Goal: Information Seeking & Learning: Find specific fact

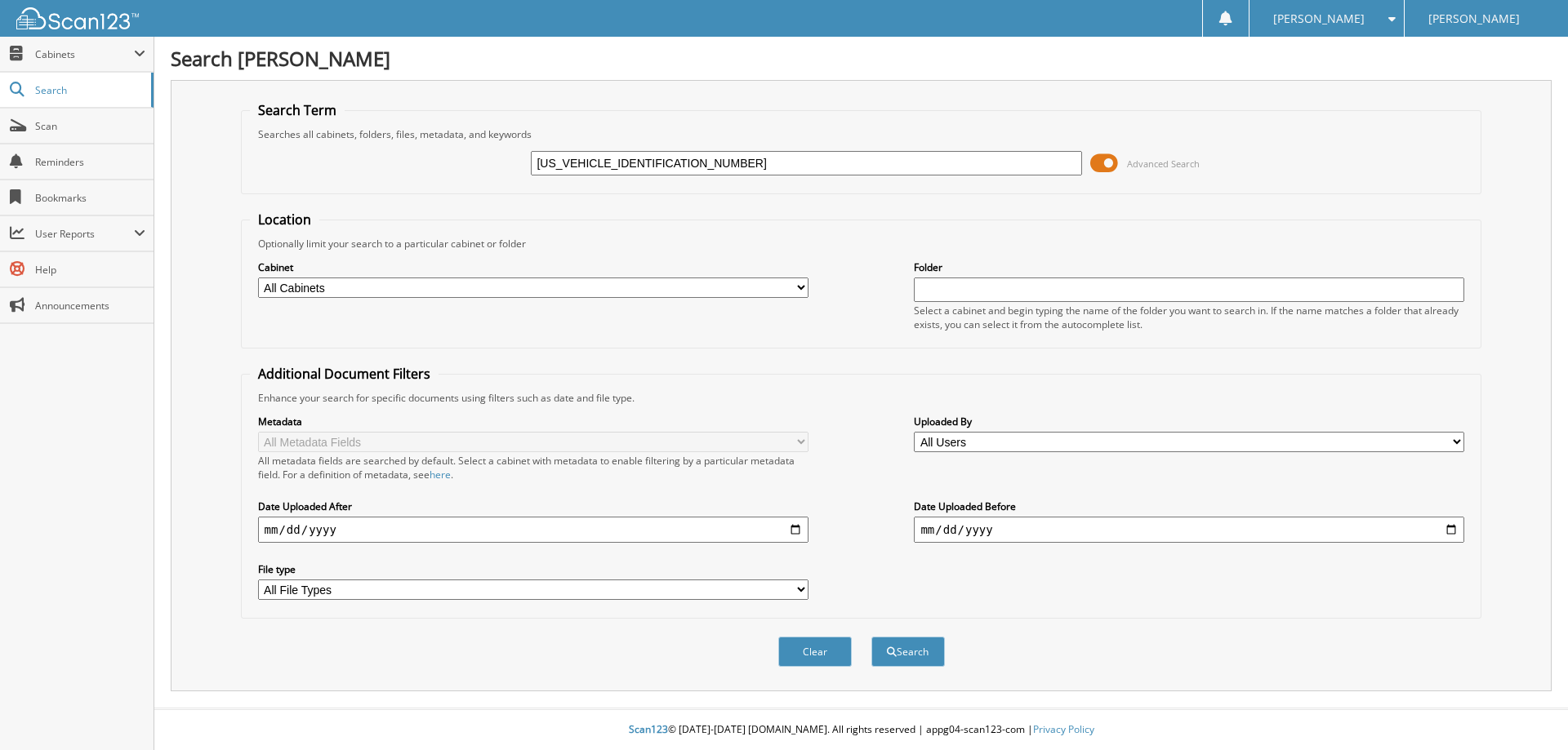
type input "[US_VEHICLE_IDENTIFICATION_NUMBER]"
click at [871, 637] on button "Search" at bounding box center [908, 652] width 74 height 30
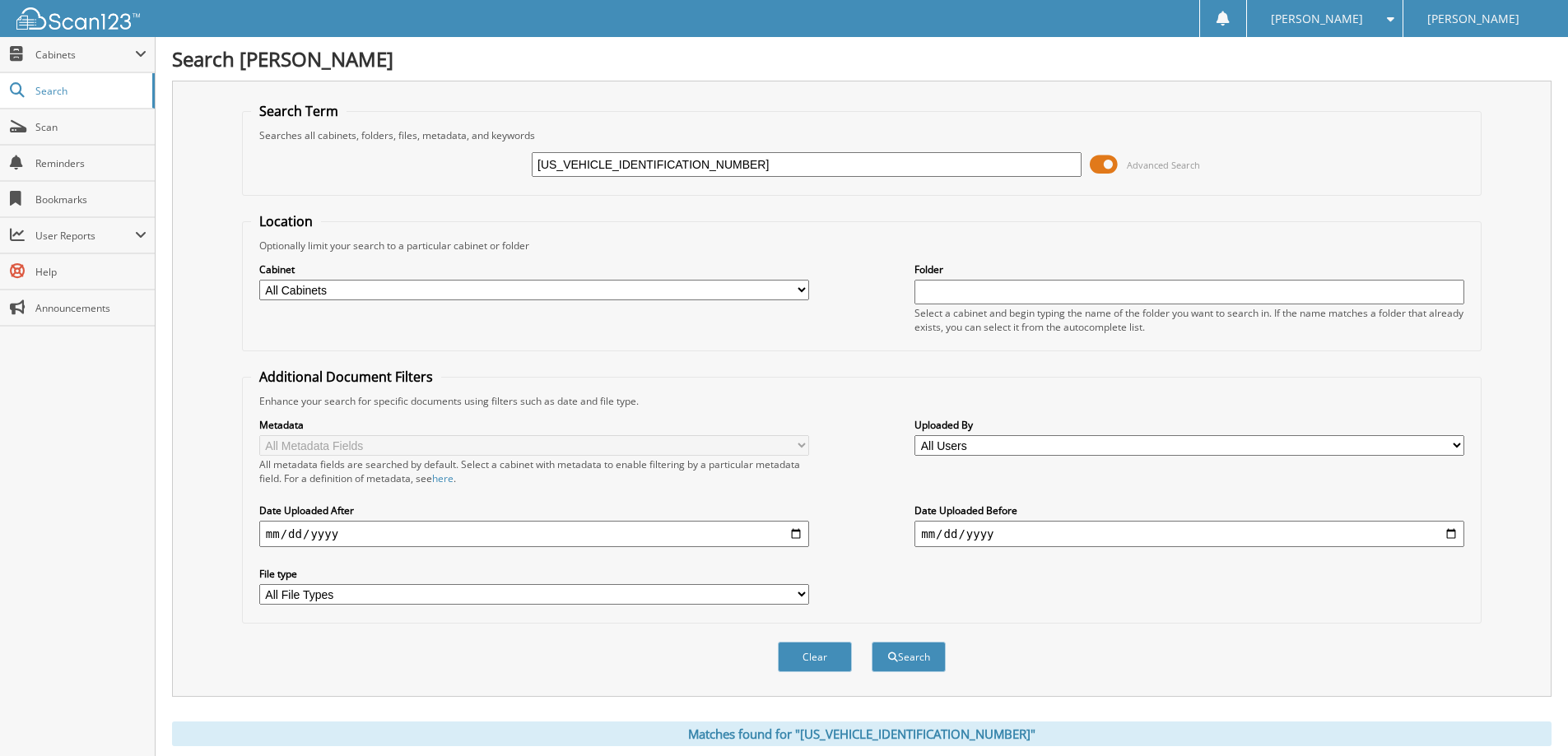
click at [735, 172] on input "[US_VEHICLE_IDENTIFICATION_NUMBER]" at bounding box center [806, 164] width 550 height 25
paste input "[VEHICLE_IDENTIFICATION_NUMBER]"
type input "[US_VEHICLE_IDENTIFICATION_NUMBER]"
click at [872, 642] on button "Search" at bounding box center [909, 657] width 74 height 30
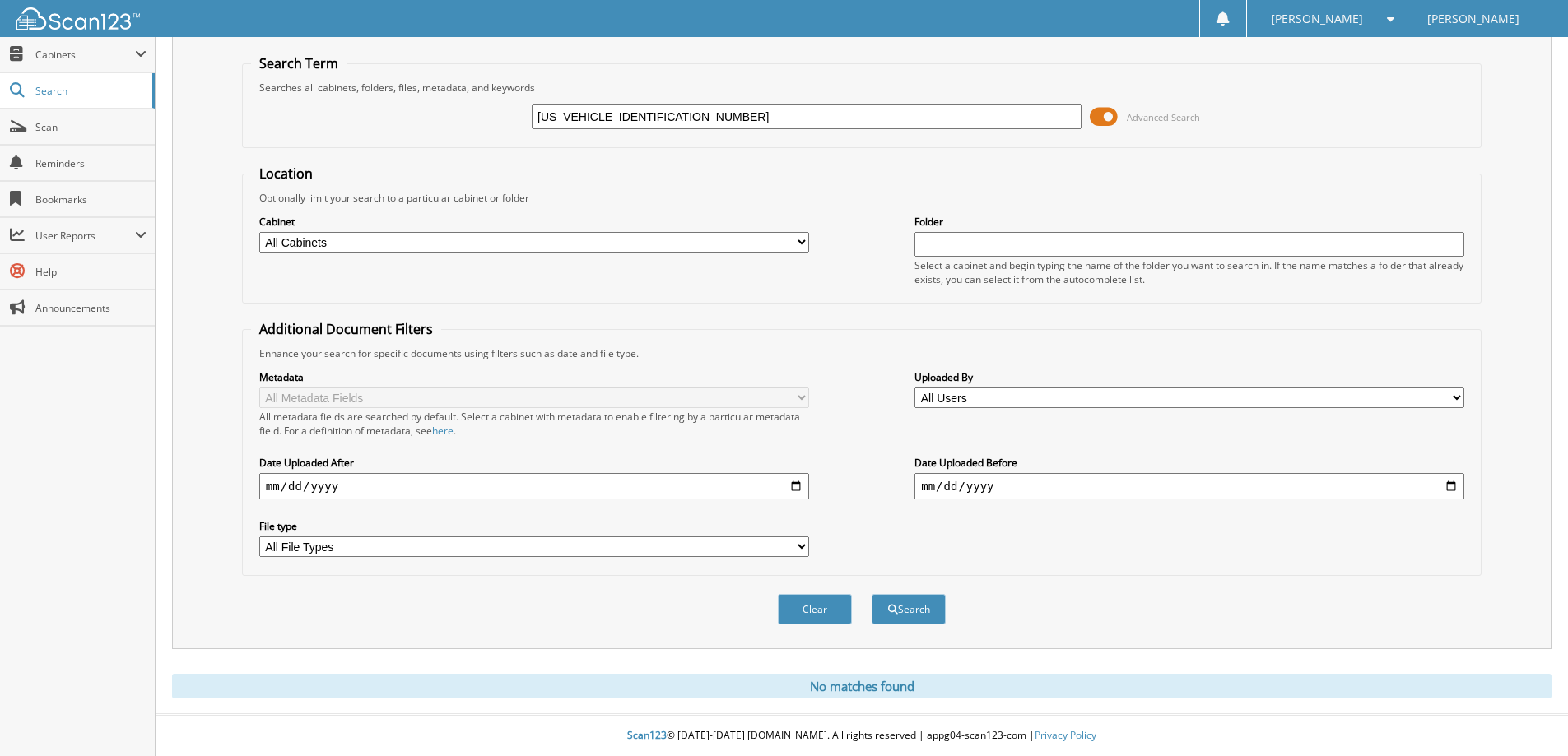
click at [749, 117] on input "[US_VEHICLE_IDENTIFICATION_NUMBER]" at bounding box center [806, 117] width 550 height 25
paste input "3FMCR9B64RRE6940201"
type input "[US_VEHICLE_IDENTIFICATION_NUMBER]"
click at [872, 595] on button "Search" at bounding box center [909, 609] width 74 height 30
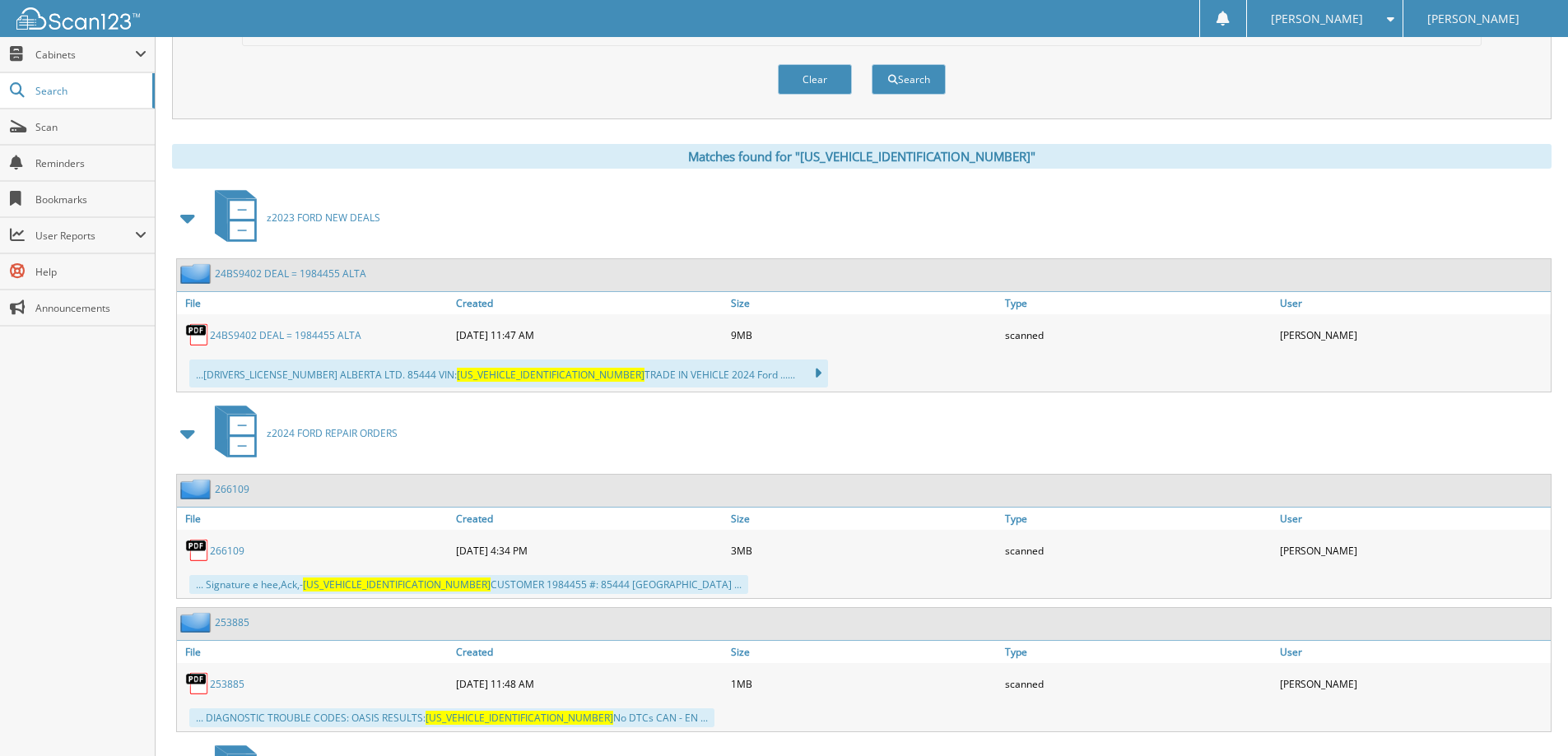
scroll to position [658, 0]
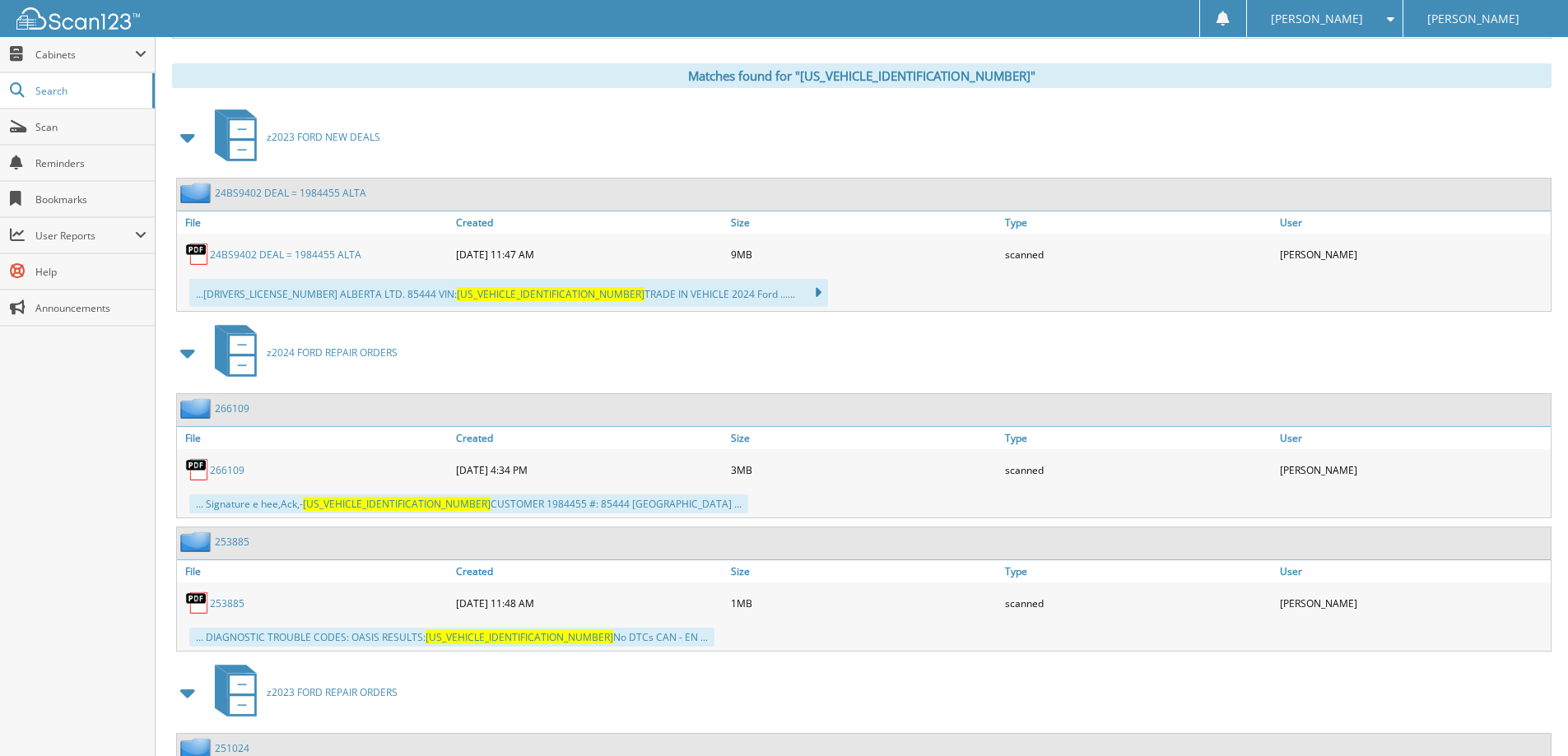
click at [305, 251] on link "24BS9402 DEAL = 1984455 ALTA" at bounding box center [286, 254] width 151 height 14
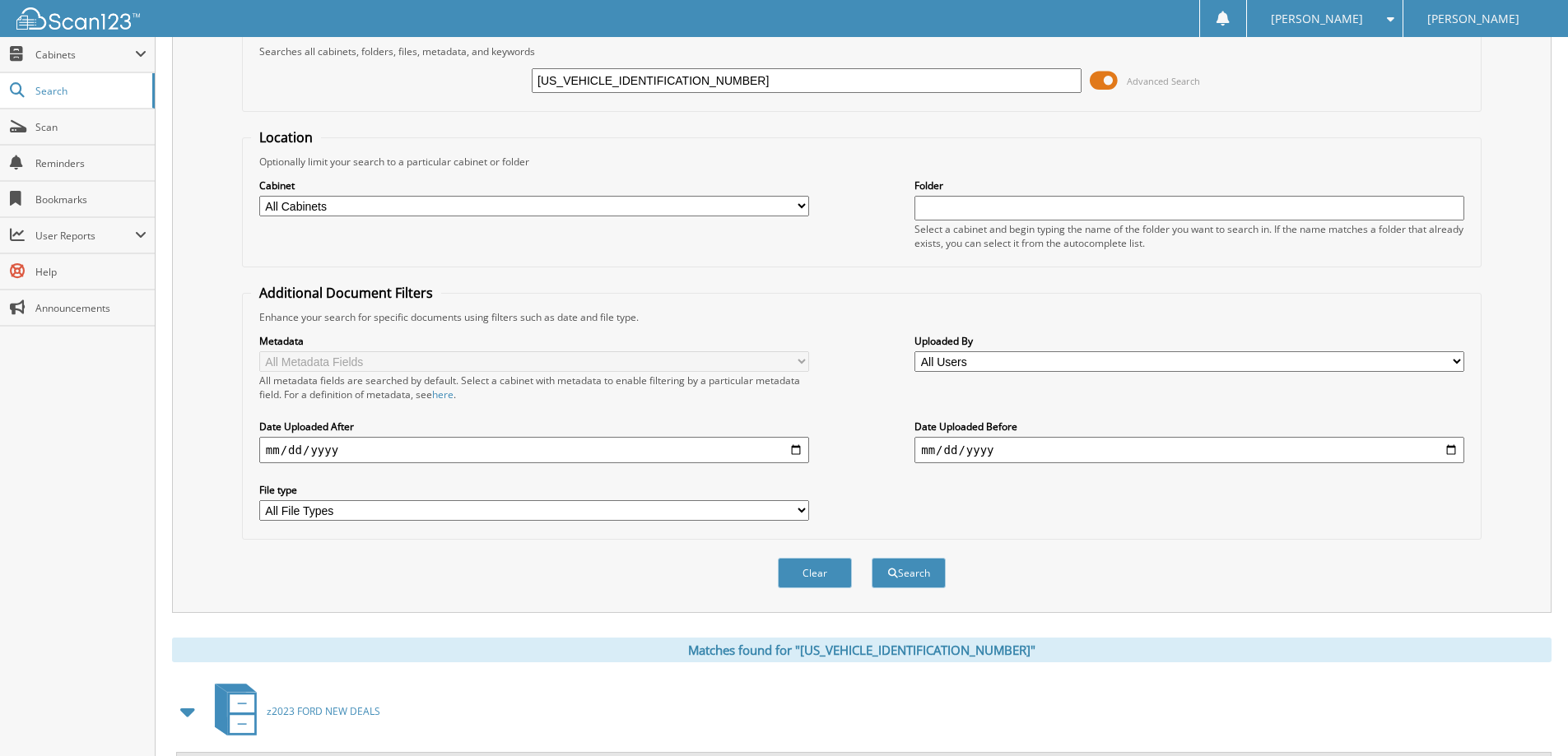
scroll to position [83, 0]
click at [775, 83] on input "[US_VEHICLE_IDENTIFICATION_NUMBER]" at bounding box center [806, 82] width 550 height 25
click at [769, 83] on input "[US_VEHICLE_IDENTIFICATION_NUMBER]" at bounding box center [806, 82] width 550 height 25
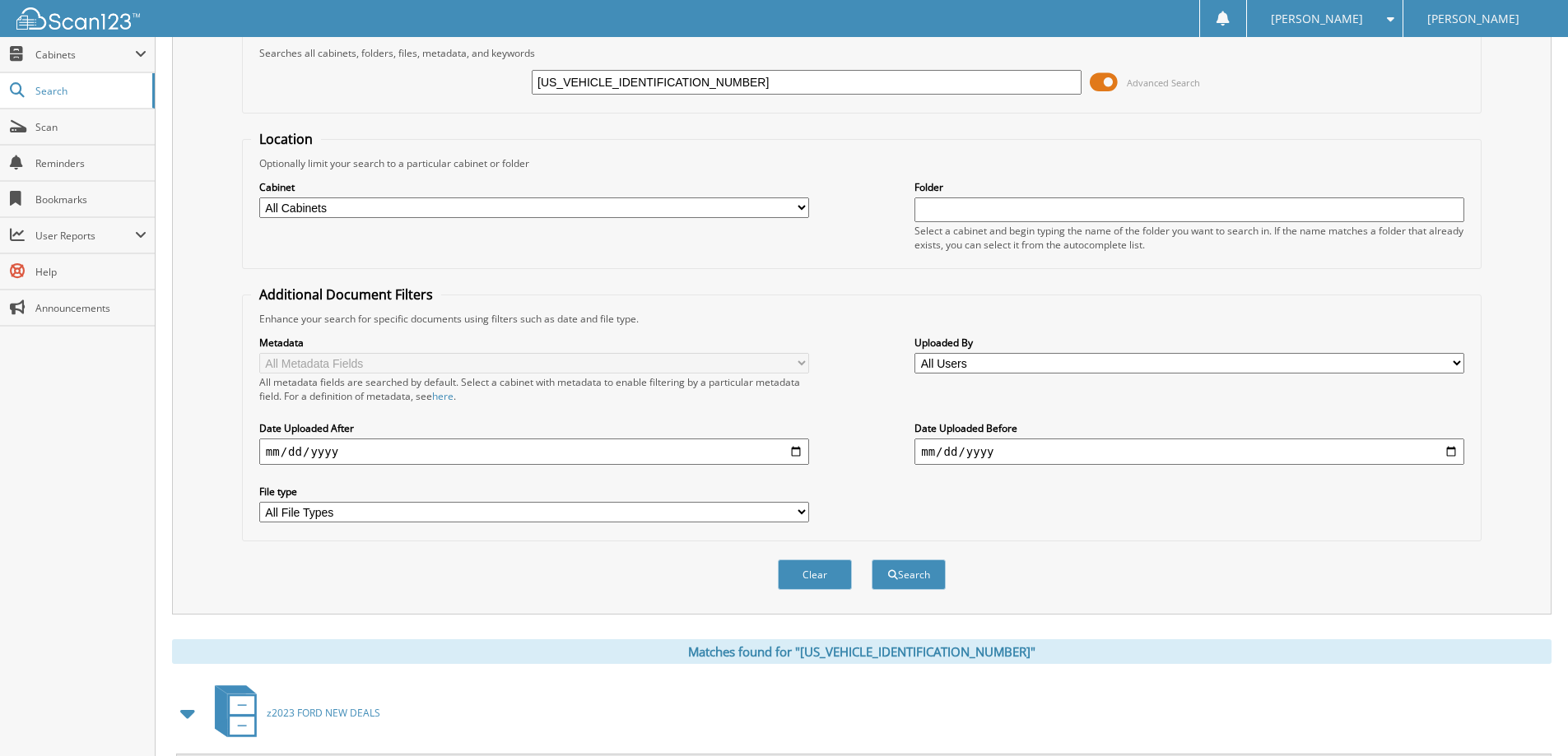
click at [769, 83] on input "[US_VEHICLE_IDENTIFICATION_NUMBER]" at bounding box center [806, 82] width 550 height 25
paste input "C66PRD3045001"
type input "3FMCR9C66PRD30450"
click at [872, 560] on button "Search" at bounding box center [909, 574] width 74 height 30
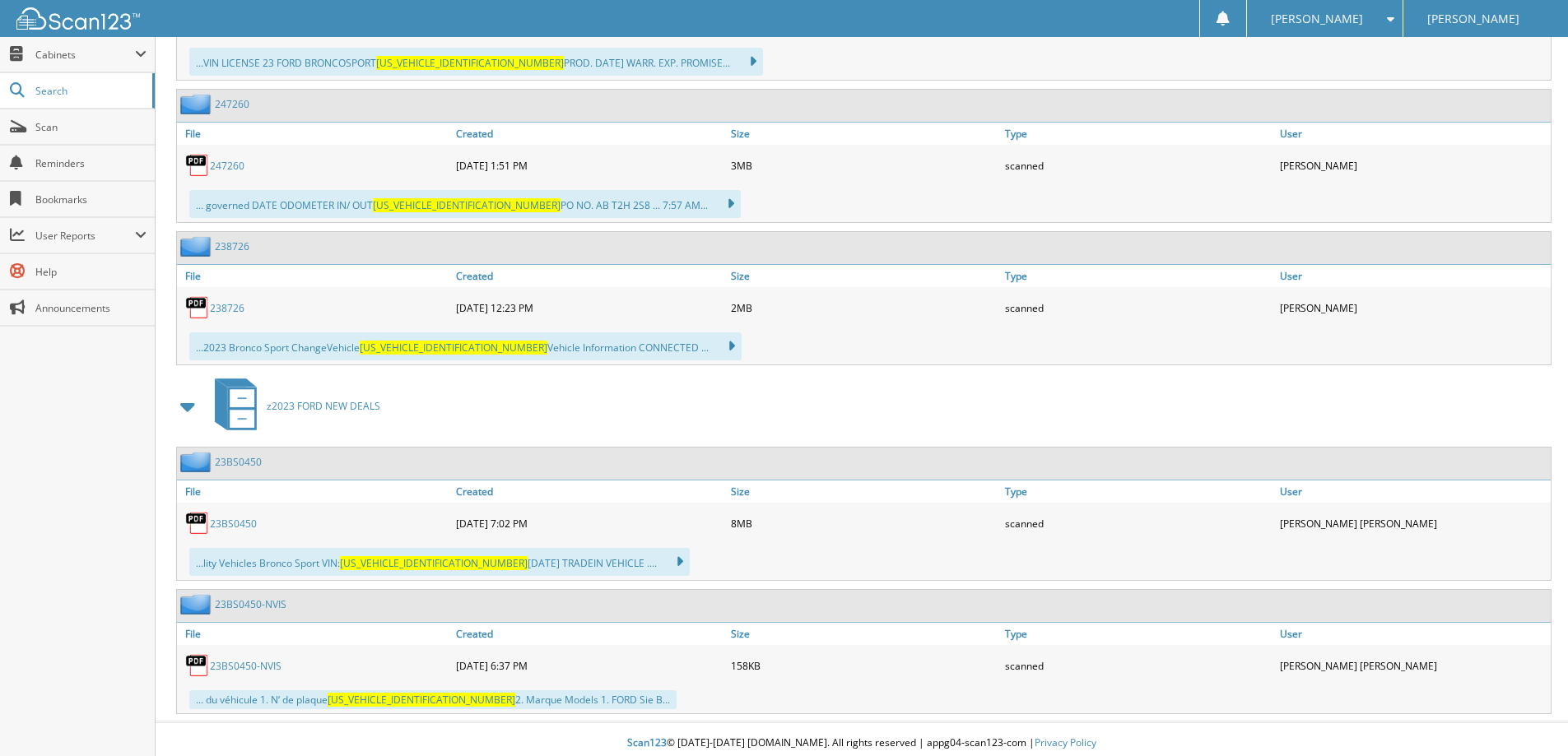
scroll to position [2980, 0]
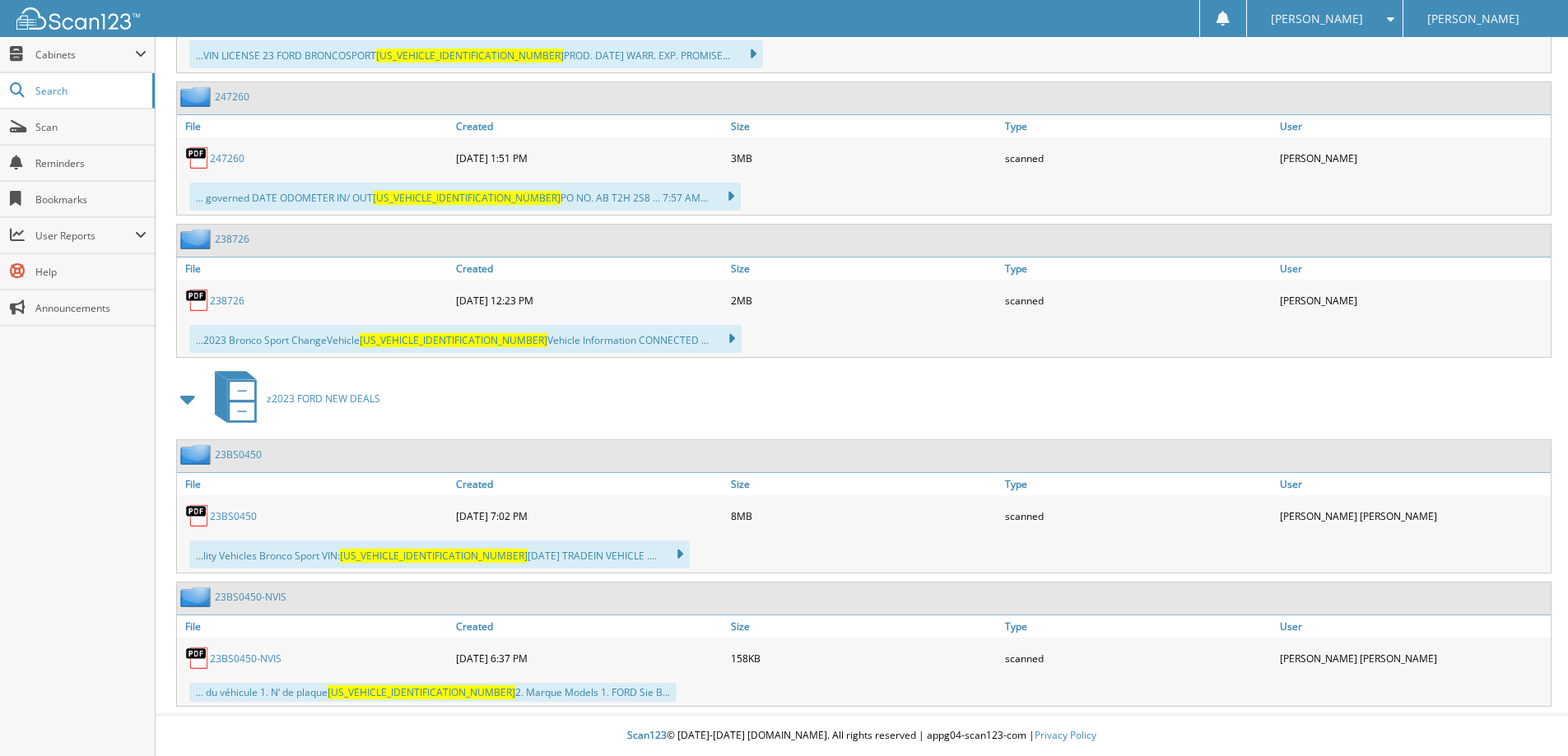
click at [235, 517] on link "23BS0450" at bounding box center [233, 516] width 47 height 14
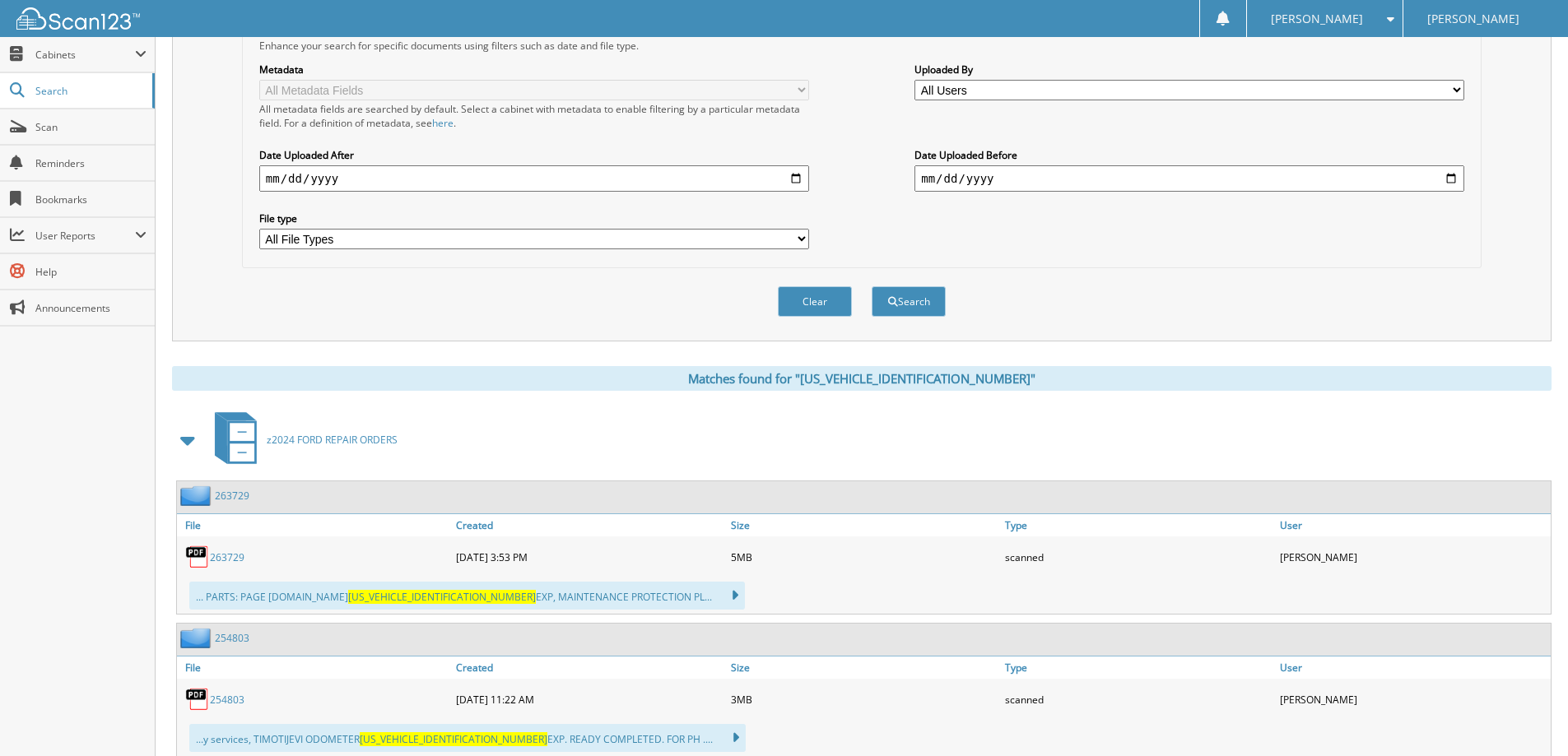
scroll to position [100, 0]
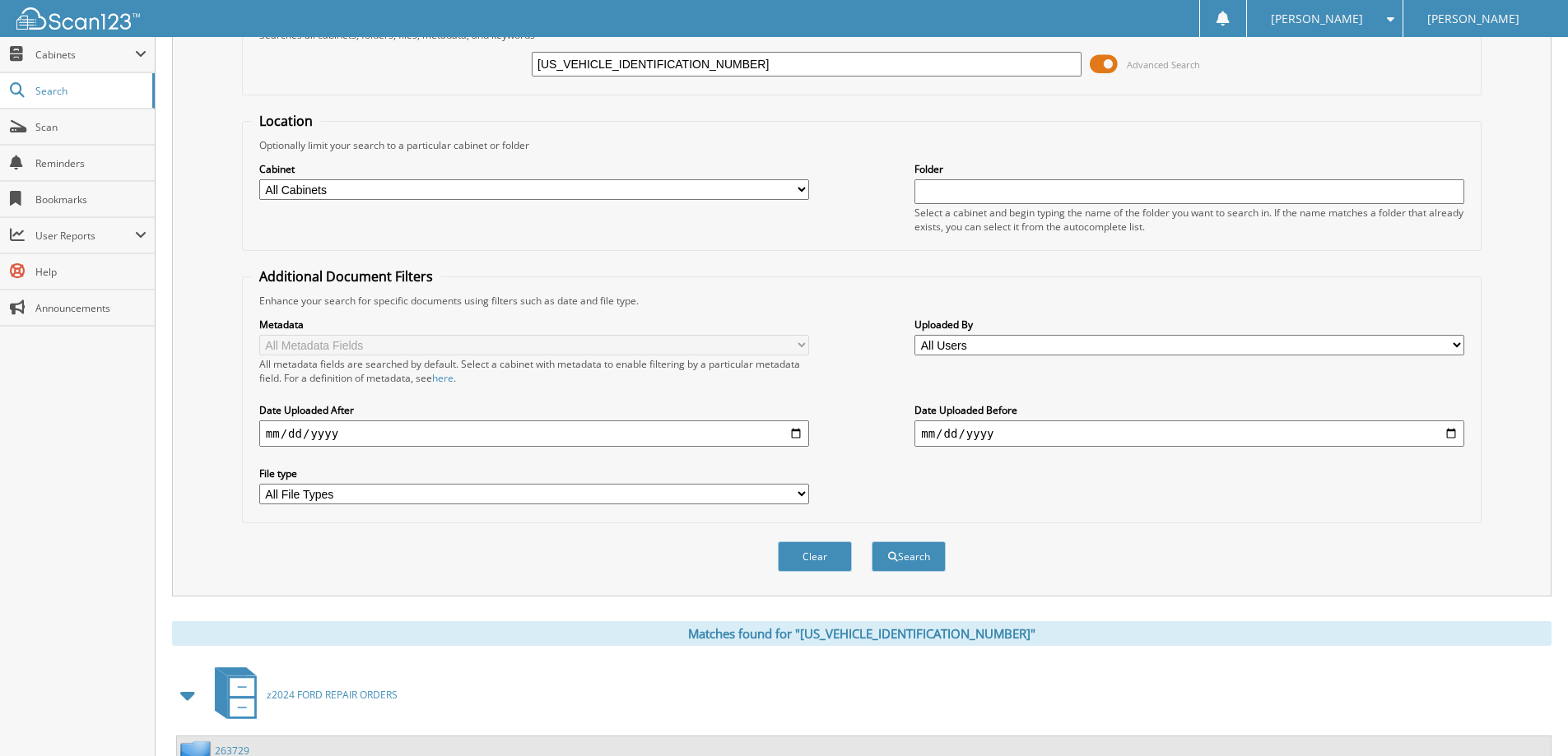
click at [733, 58] on input "3FMCR9C66PRD30450" at bounding box center [806, 64] width 550 height 25
paste input "2FMPK4K90LBA3794701"
type input "2FMPK4K90LBA37947"
click at [872, 541] on button "Search" at bounding box center [909, 556] width 74 height 30
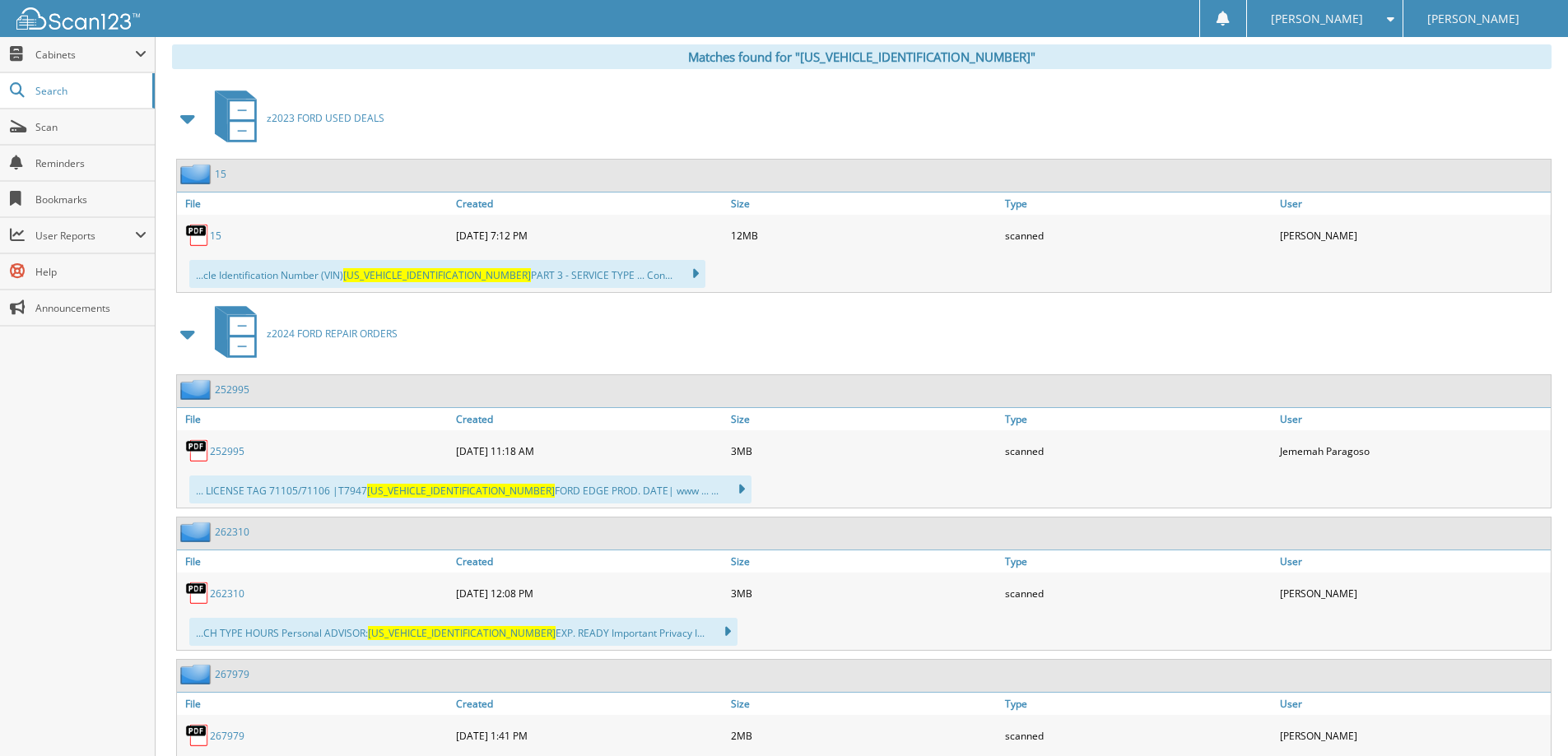
scroll to position [510, 0]
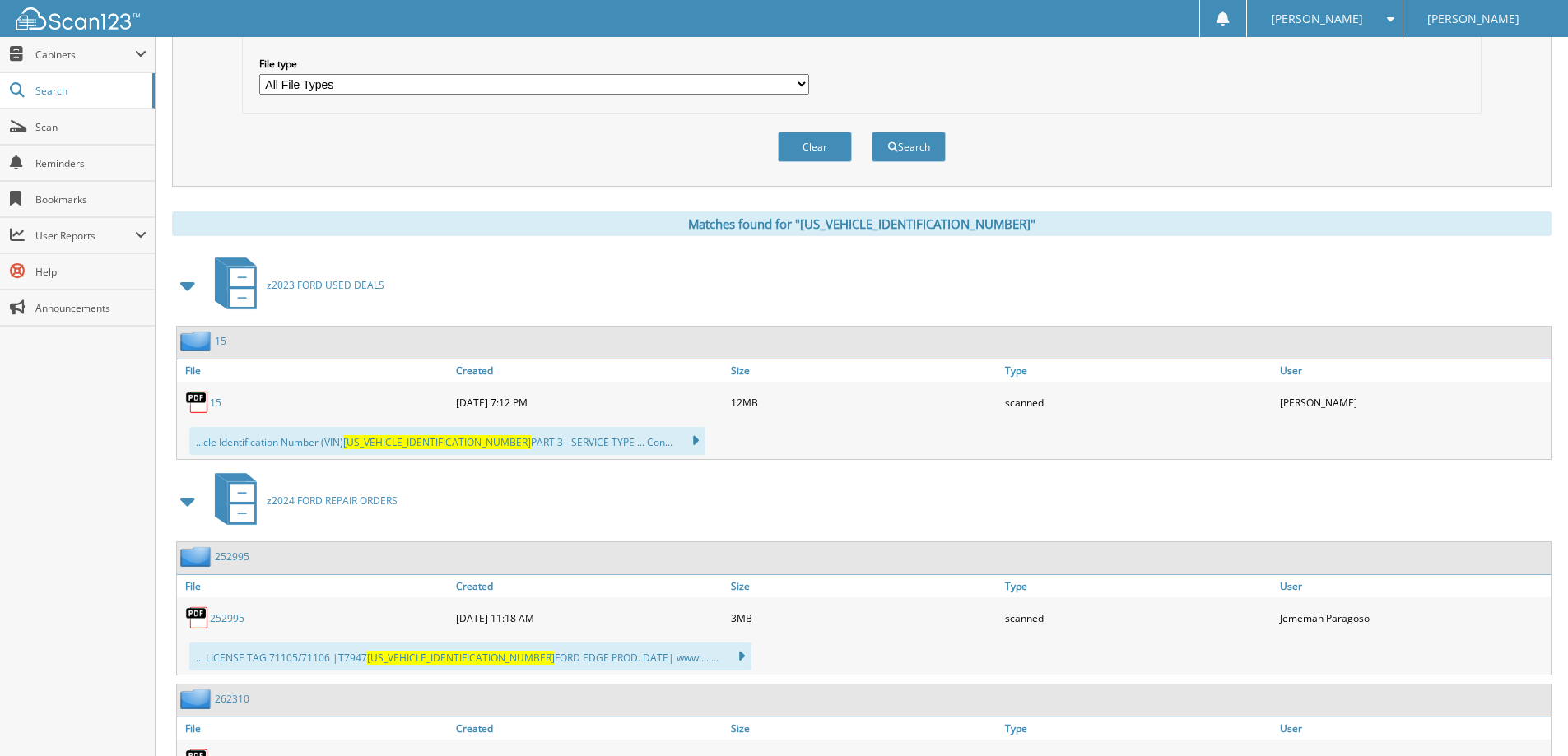
click at [219, 406] on link "15" at bounding box center [216, 402] width 12 height 14
